Goal: Communication & Community: Ask a question

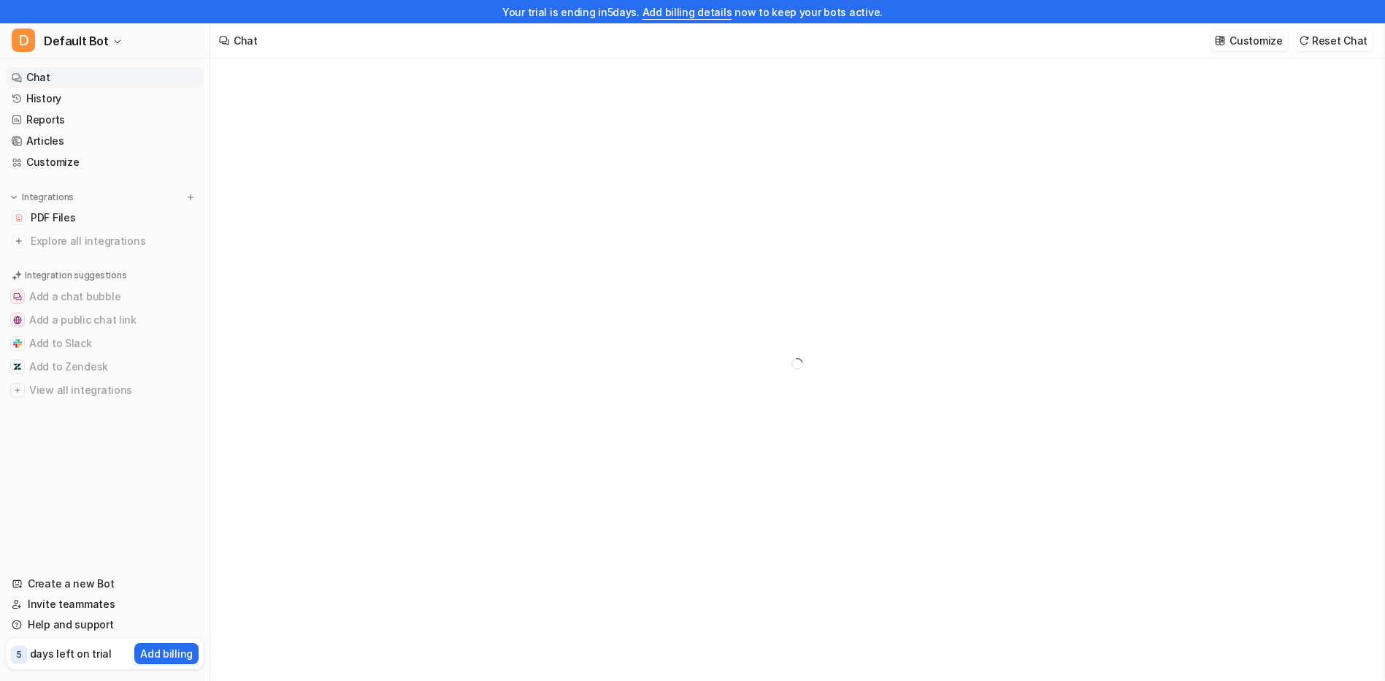
type textarea "**********"
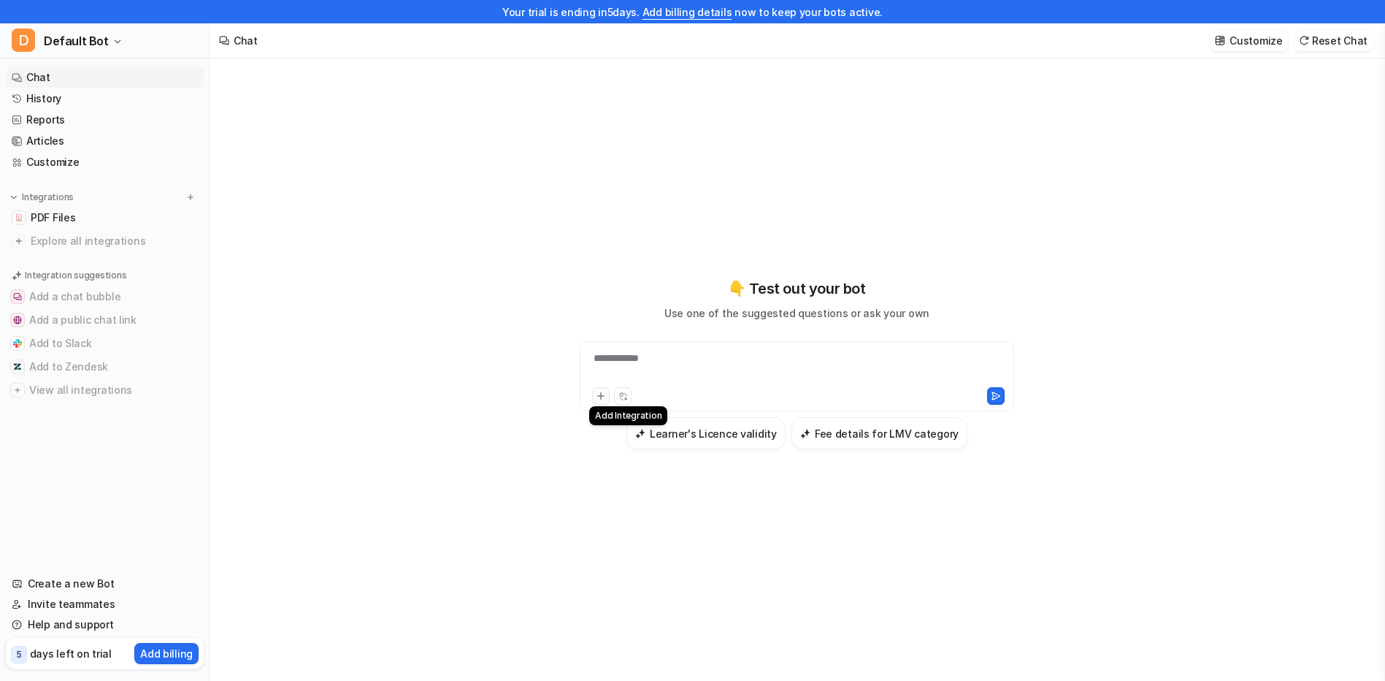
click at [602, 397] on icon at bounding box center [601, 396] width 7 height 7
